Goal: Information Seeking & Learning: Check status

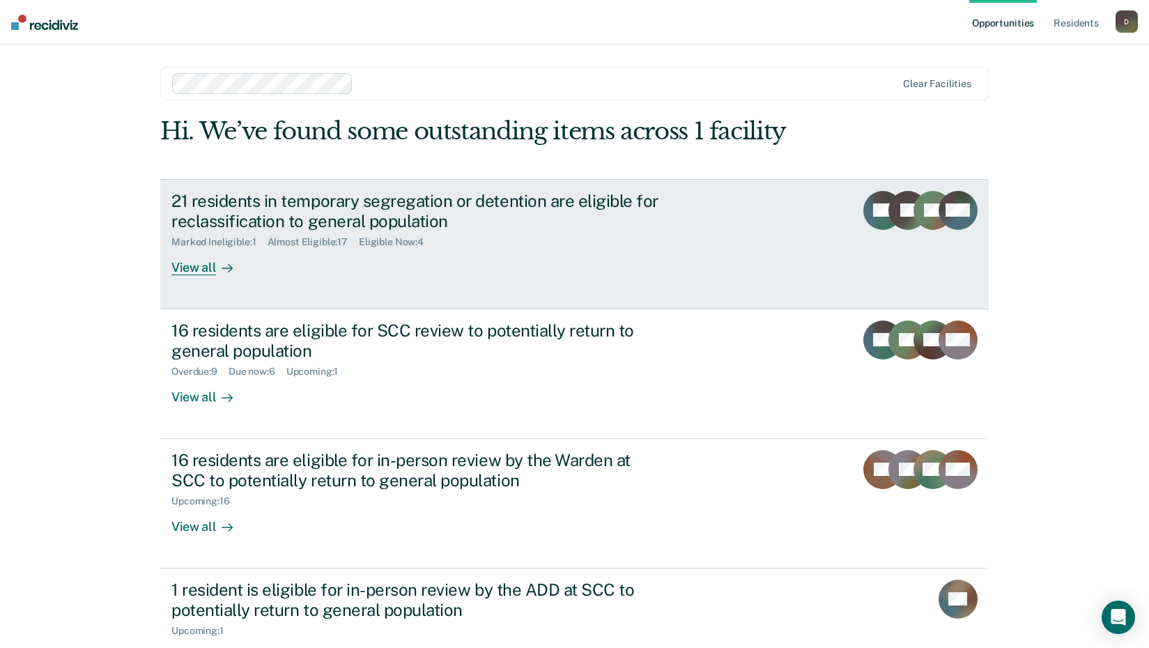
click at [354, 207] on div "21 residents in temporary segregation or detention are eligible for reclassific…" at bounding box center [415, 211] width 489 height 40
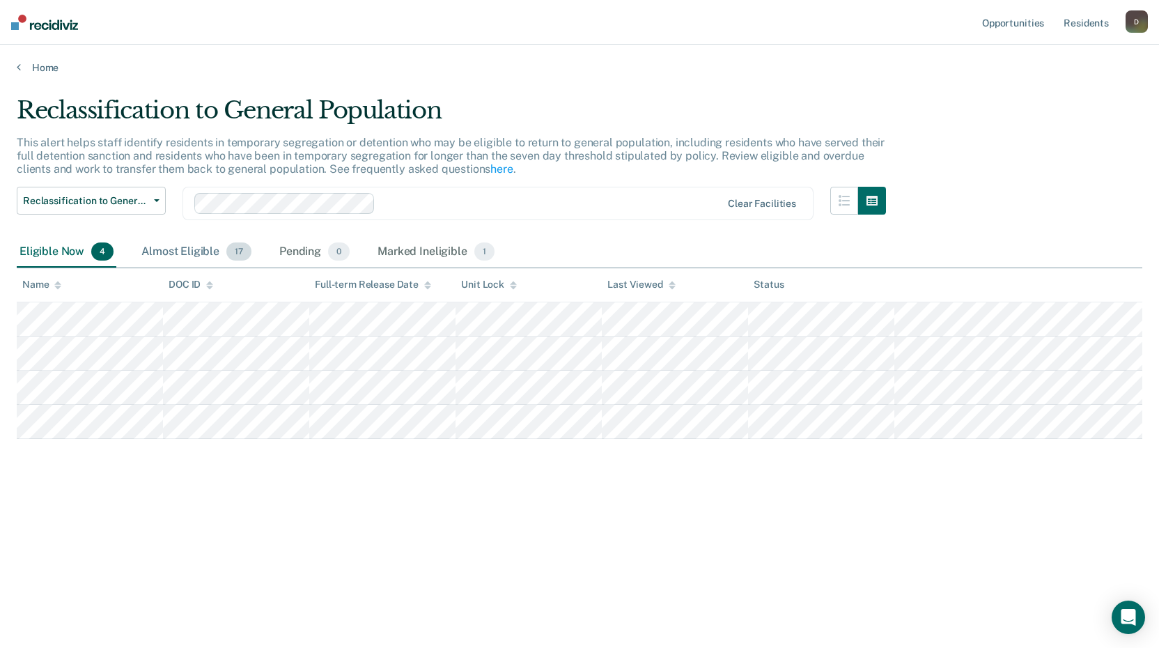
click at [187, 251] on div "Almost Eligible 17" at bounding box center [197, 252] width 116 height 31
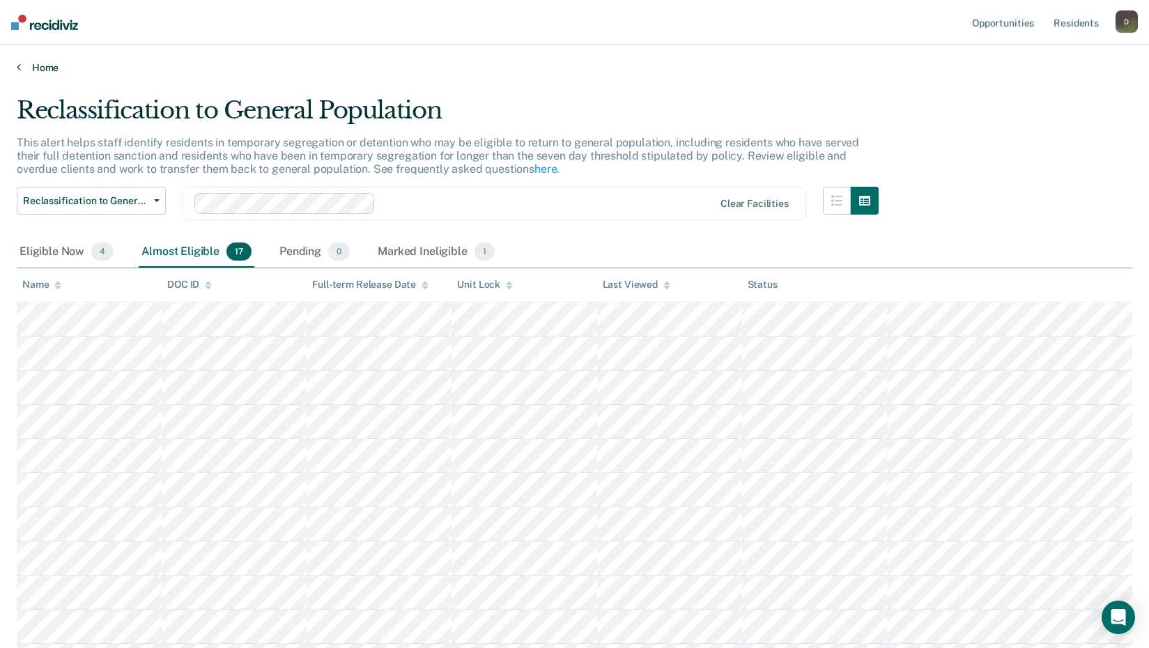
click at [26, 61] on link "Home" at bounding box center [574, 67] width 1115 height 13
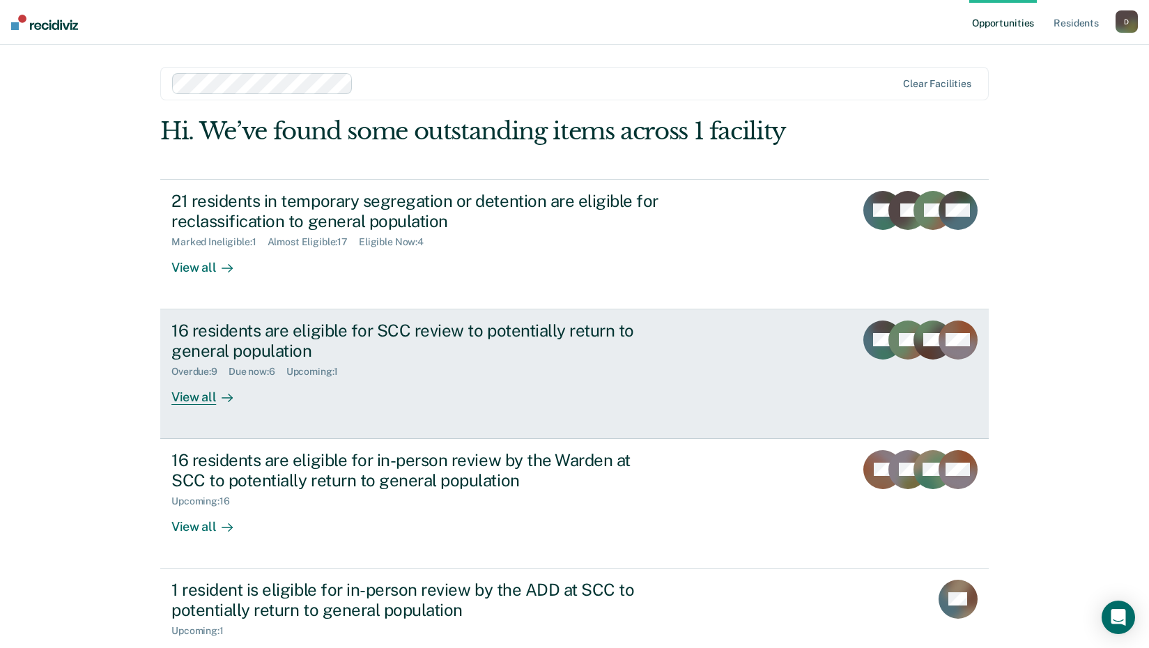
click at [328, 348] on div "16 residents are eligible for SCC review to potentially return to general popul…" at bounding box center [415, 340] width 489 height 40
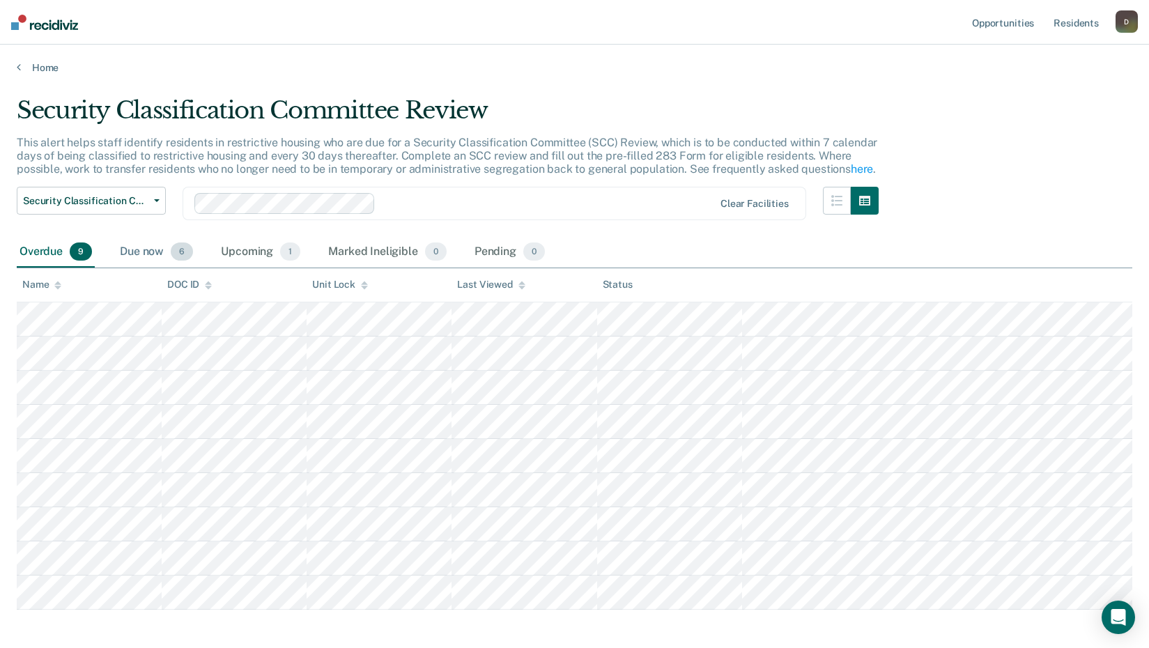
click at [156, 247] on div "Due now 6" at bounding box center [156, 252] width 79 height 31
